Goal: Information Seeking & Learning: Learn about a topic

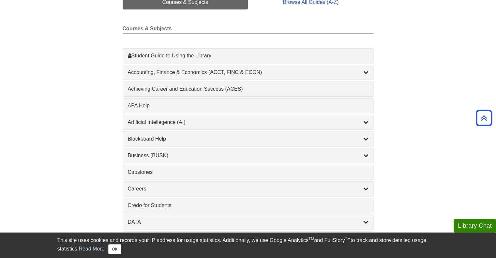
scroll to position [174, 0]
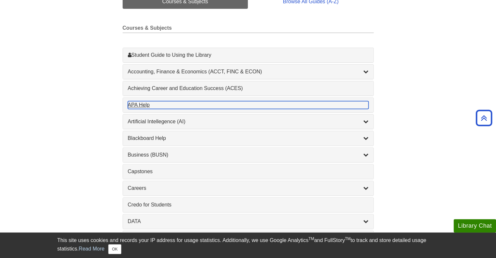
click at [137, 104] on div "APA Help , 1 guides" at bounding box center [248, 105] width 240 height 8
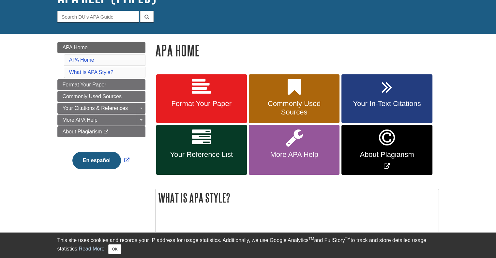
scroll to position [58, 0]
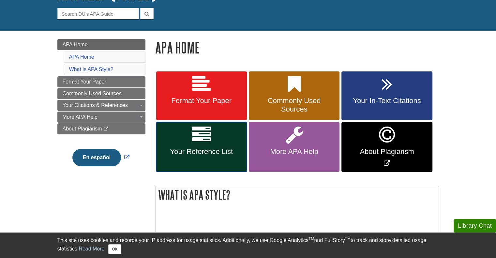
click at [229, 150] on span "Your Reference List" at bounding box center [201, 151] width 81 height 8
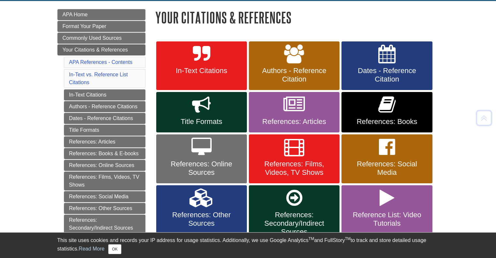
scroll to position [89, 0]
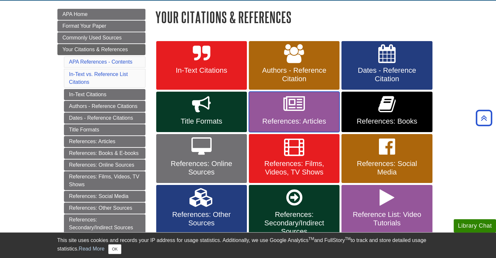
click at [293, 108] on icon at bounding box center [294, 104] width 22 height 19
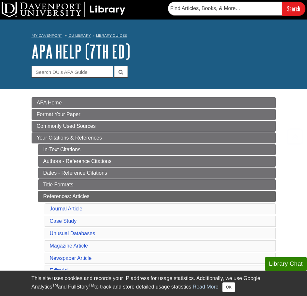
scroll to position [82, 0]
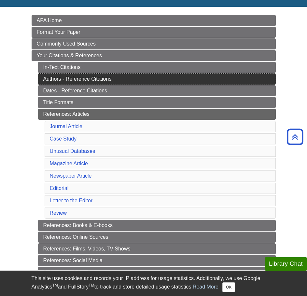
click at [64, 79] on link "Authors - Reference Citations" at bounding box center [157, 79] width 238 height 11
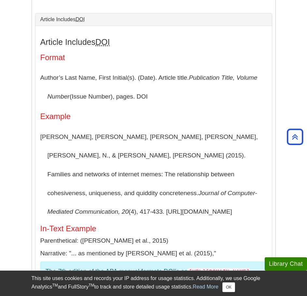
scroll to position [469, 0]
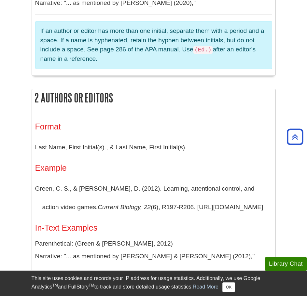
scroll to position [355, 0]
